Goal: Find specific page/section: Find specific page/section

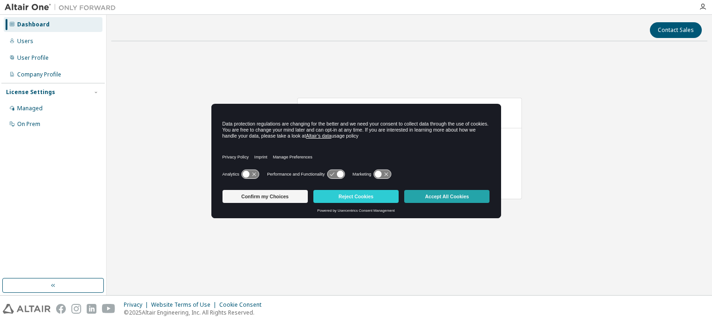
click at [450, 196] on button "Accept All Cookies" at bounding box center [446, 196] width 85 height 13
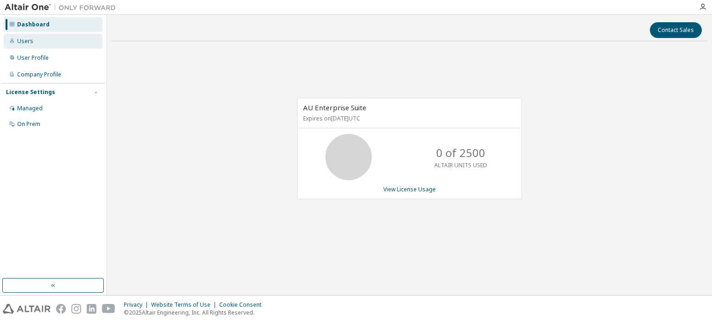
click at [39, 46] on div "Users" at bounding box center [53, 41] width 99 height 15
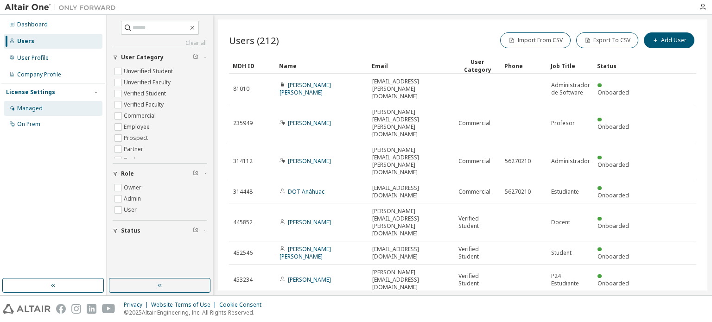
click at [40, 109] on div "Managed" at bounding box center [30, 108] width 26 height 7
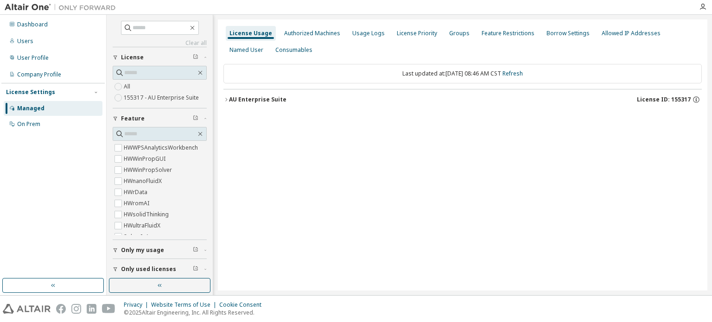
scroll to position [3573, 0]
click at [49, 76] on div "Company Profile" at bounding box center [39, 74] width 44 height 7
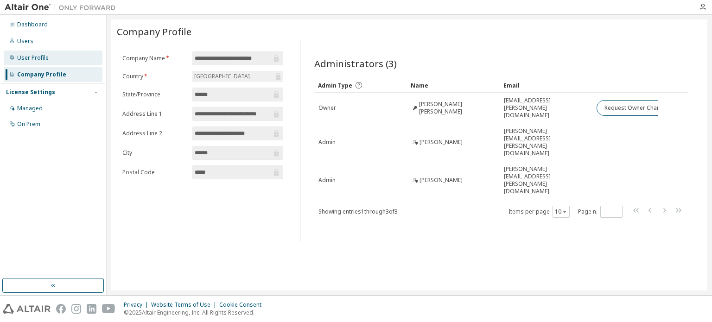
click at [59, 62] on div "User Profile" at bounding box center [53, 58] width 99 height 15
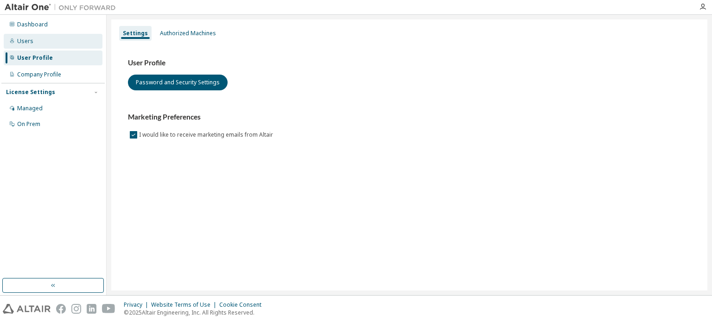
click at [36, 40] on div "Users" at bounding box center [53, 41] width 99 height 15
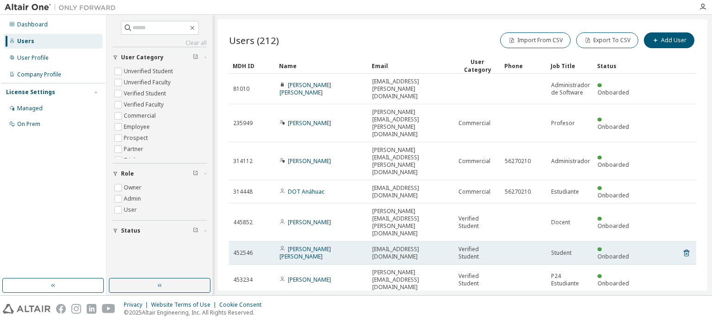
scroll to position [34, 0]
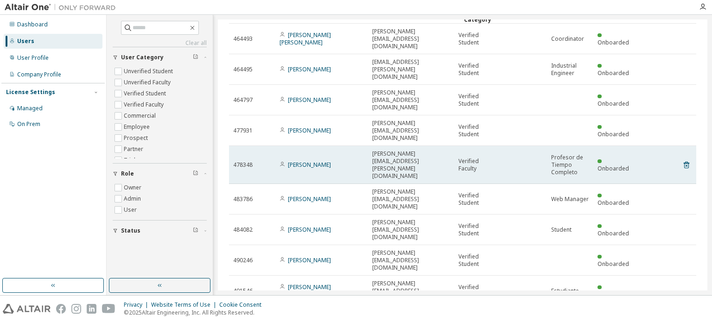
scroll to position [64, 0]
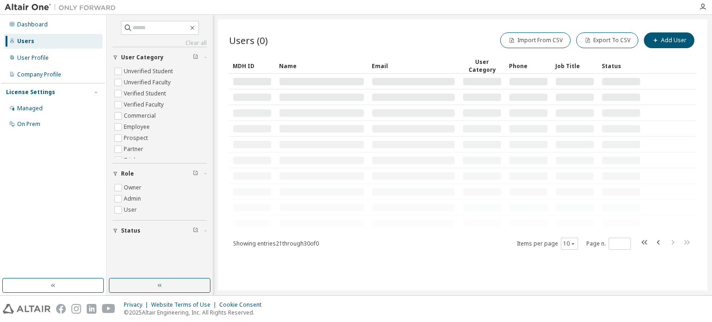
scroll to position [0, 0]
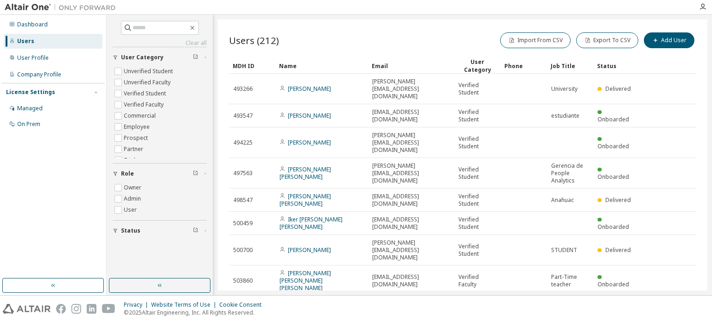
click at [380, 64] on div "Email" at bounding box center [411, 65] width 79 height 15
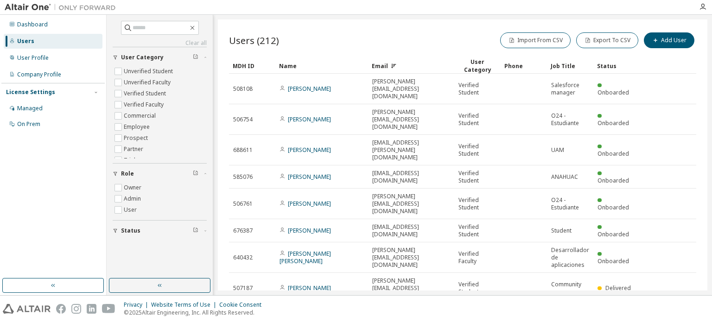
click at [380, 64] on div "Email" at bounding box center [411, 65] width 79 height 15
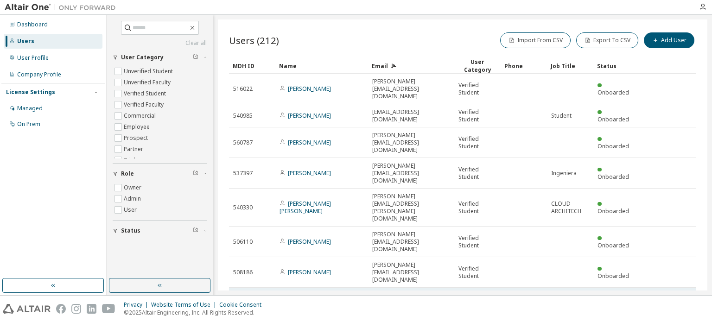
scroll to position [56, 0]
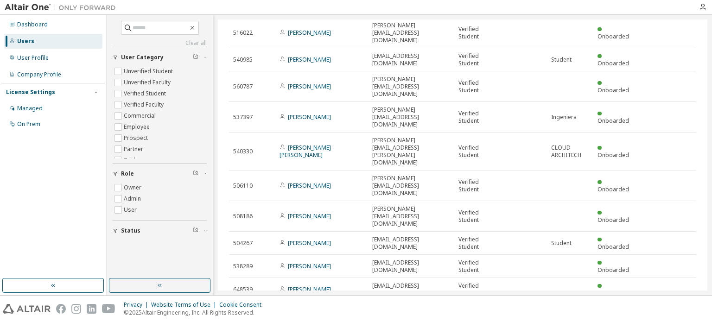
click at [668, 307] on icon "button" at bounding box center [672, 312] width 11 height 11
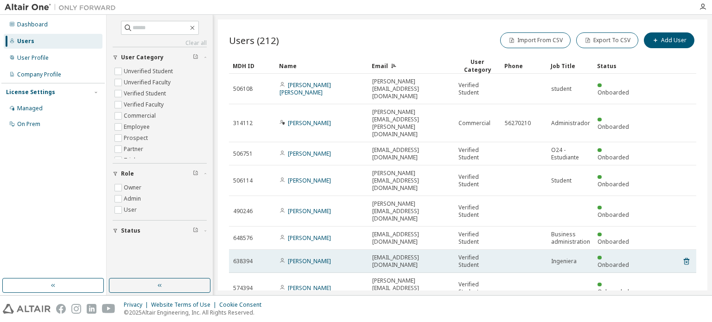
scroll to position [49, 0]
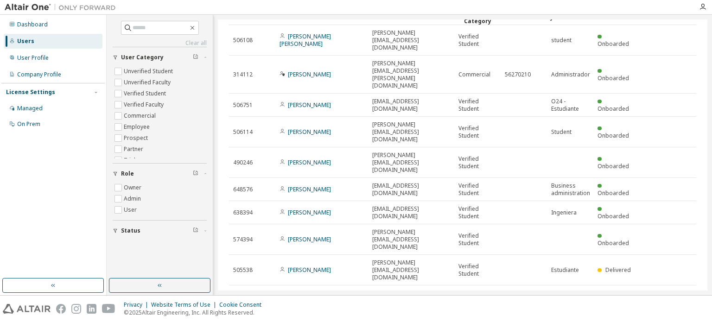
click at [668, 322] on icon "button" at bounding box center [672, 327] width 11 height 11
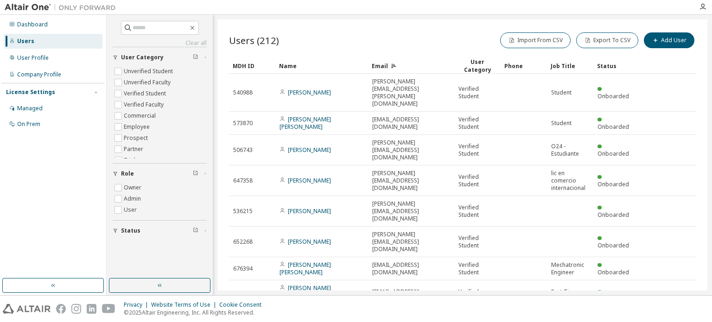
scroll to position [64, 0]
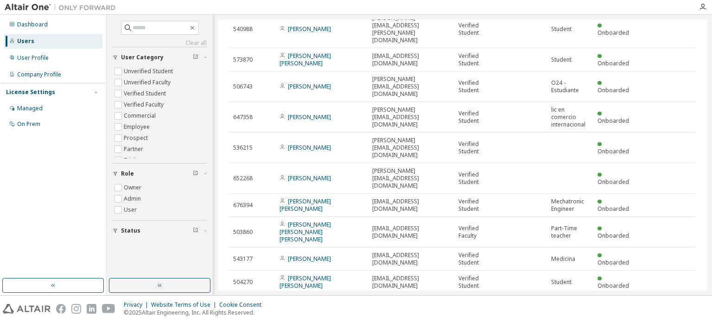
click at [668, 300] on icon "button" at bounding box center [672, 305] width 11 height 11
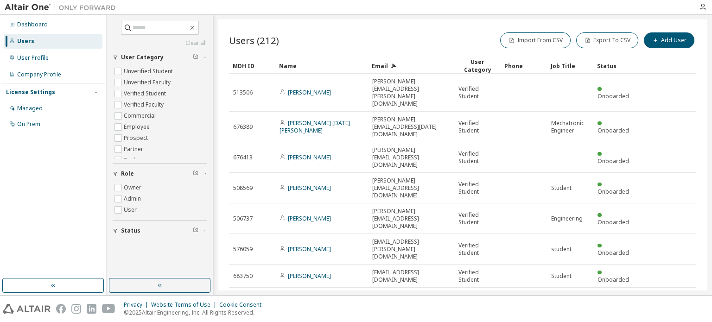
scroll to position [56, 0]
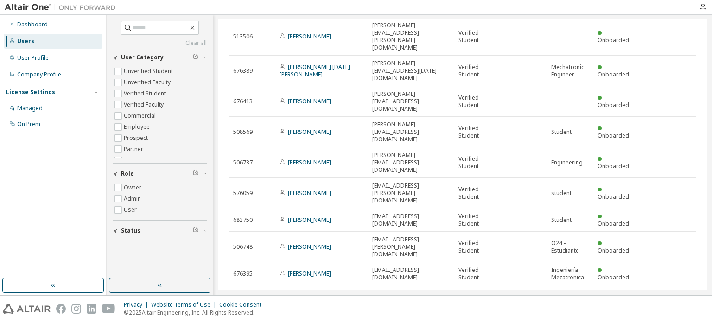
click at [668, 314] on icon "button" at bounding box center [672, 319] width 11 height 11
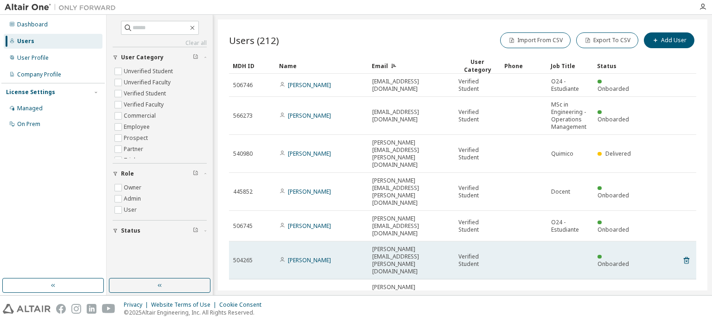
scroll to position [71, 0]
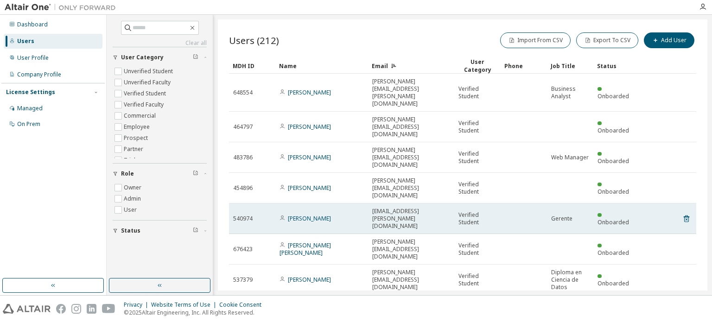
scroll to position [64, 0]
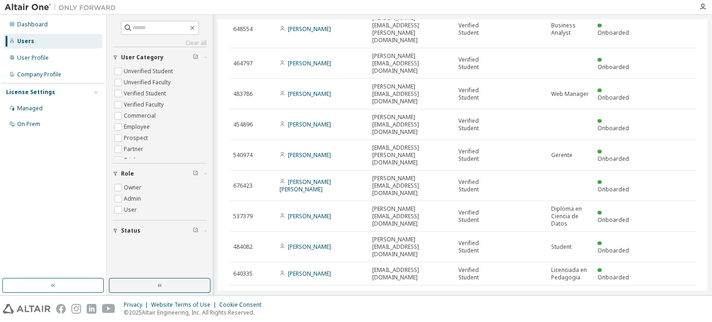
click at [667, 322] on icon "button" at bounding box center [672, 327] width 11 height 11
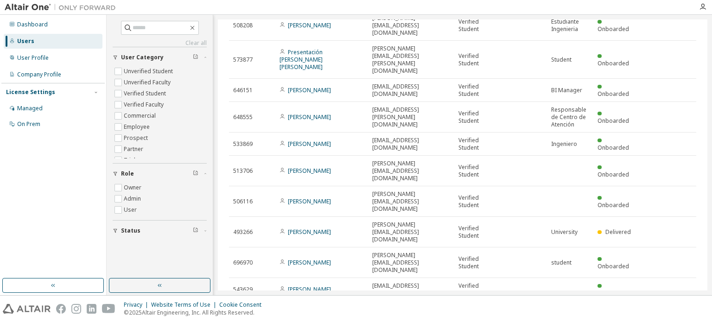
click at [668, 307] on icon "button" at bounding box center [672, 312] width 11 height 11
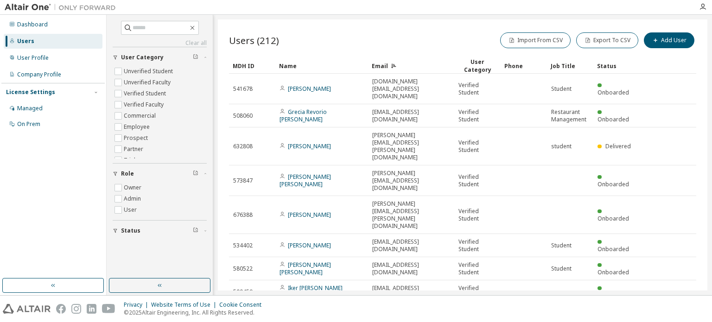
scroll to position [56, 0]
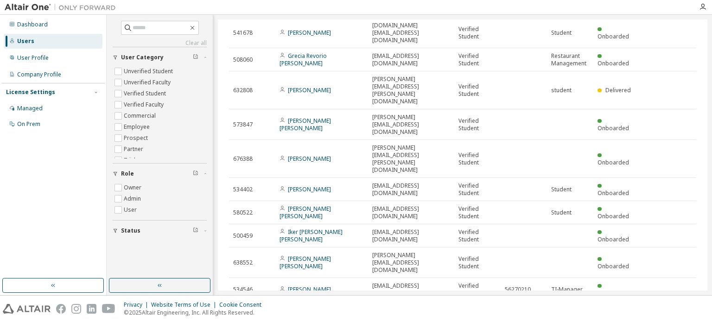
click at [670, 307] on icon "button" at bounding box center [672, 312] width 11 height 11
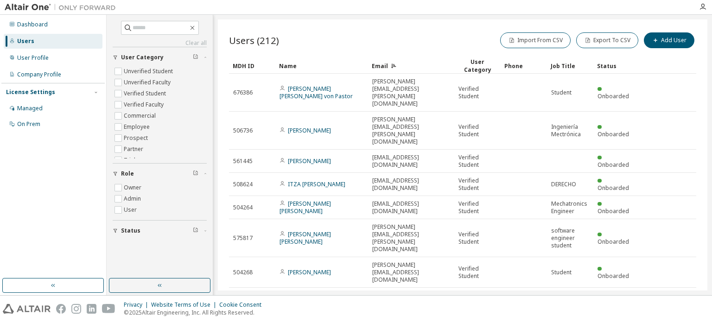
scroll to position [71, 0]
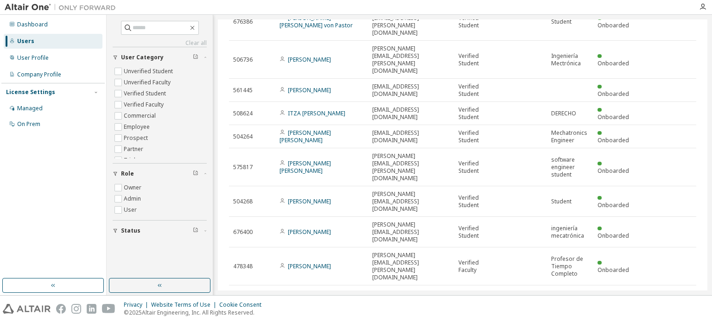
click at [668, 322] on icon "button" at bounding box center [672, 327] width 11 height 11
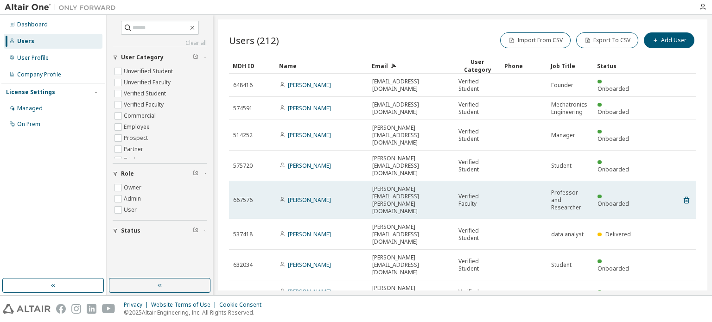
scroll to position [56, 0]
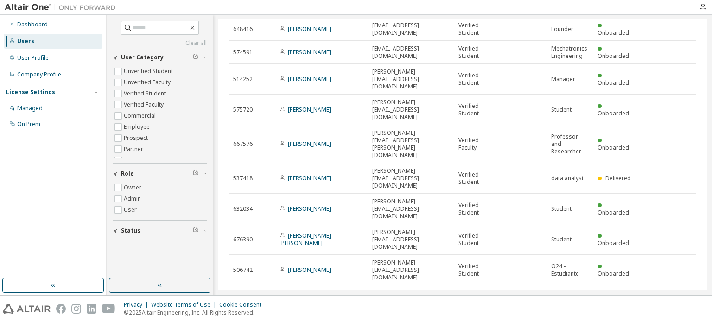
click at [667, 322] on icon "button" at bounding box center [672, 327] width 11 height 11
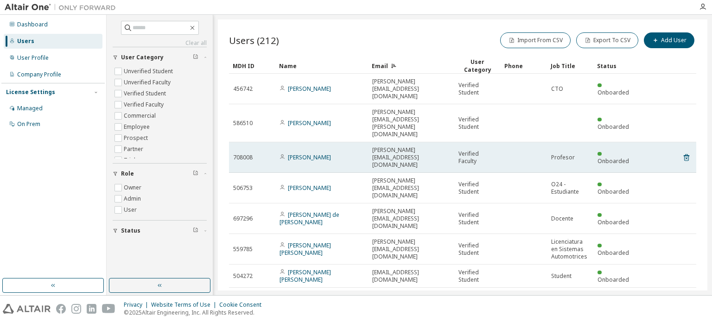
scroll to position [64, 0]
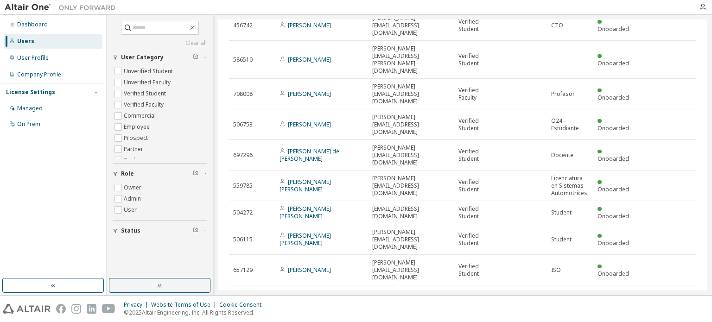
click at [669, 322] on icon "button" at bounding box center [672, 327] width 11 height 11
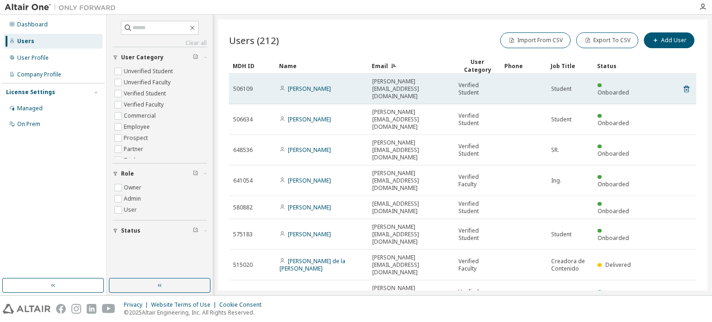
scroll to position [56, 0]
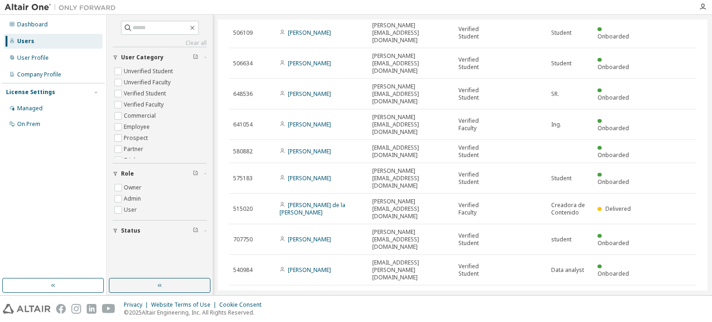
click at [670, 322] on icon "button" at bounding box center [672, 327] width 11 height 11
type input "**"
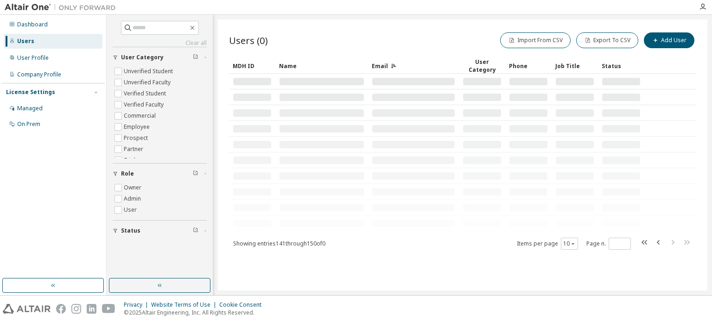
scroll to position [0, 0]
